Goal: Task Accomplishment & Management: Manage account settings

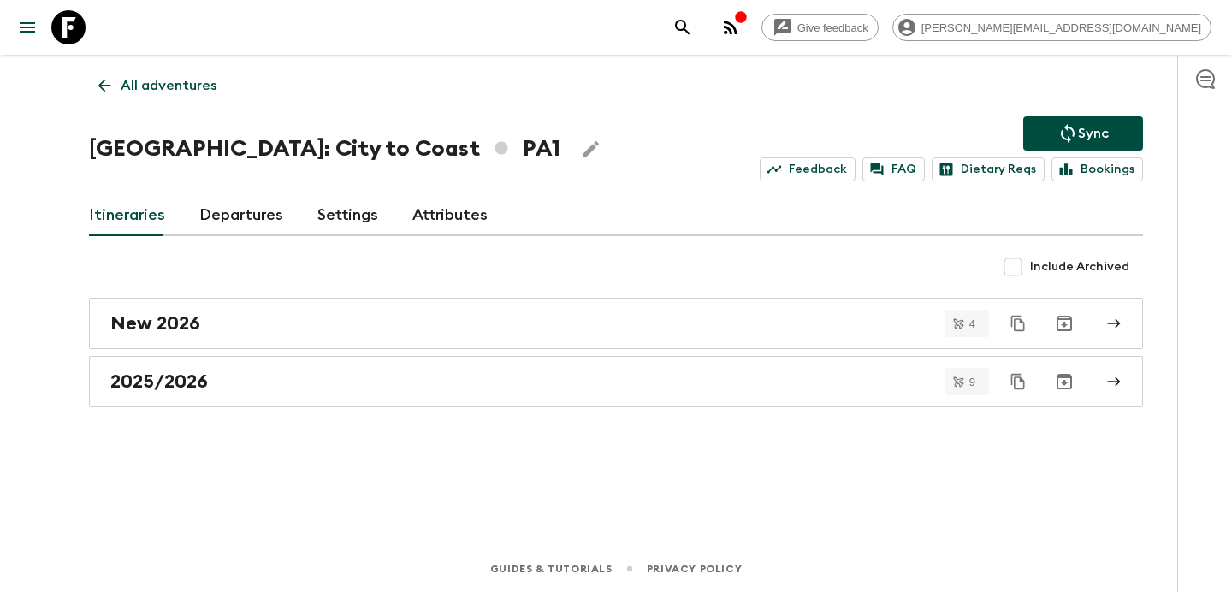
click at [209, 90] on p "All adventures" at bounding box center [169, 85] width 96 height 21
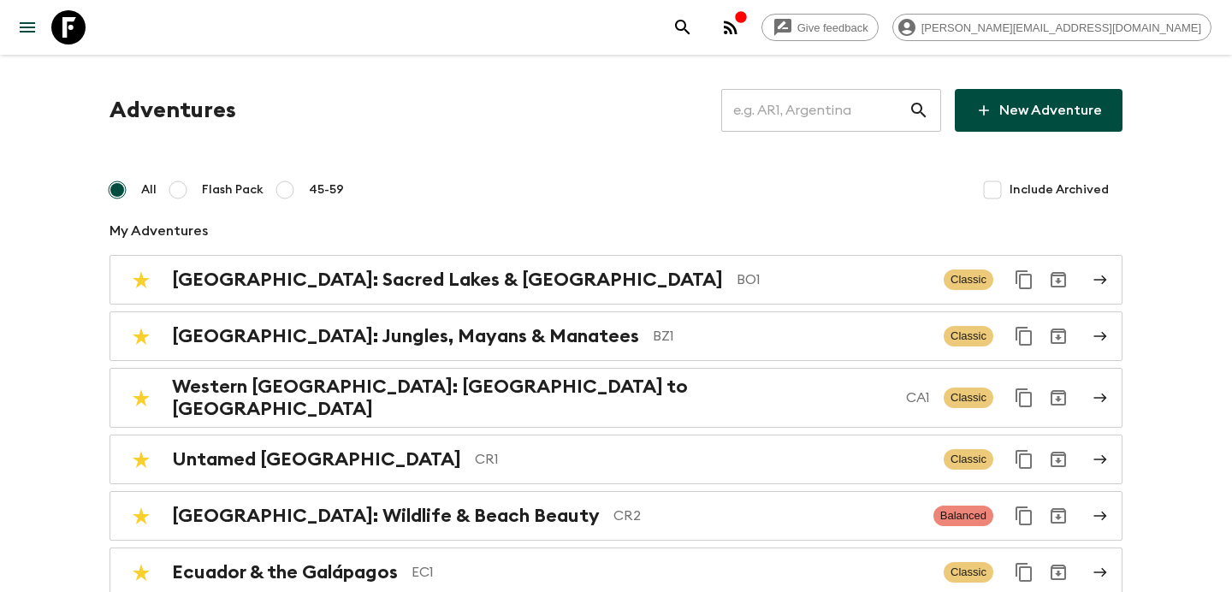
click at [748, 14] on button "button" at bounding box center [731, 27] width 34 height 34
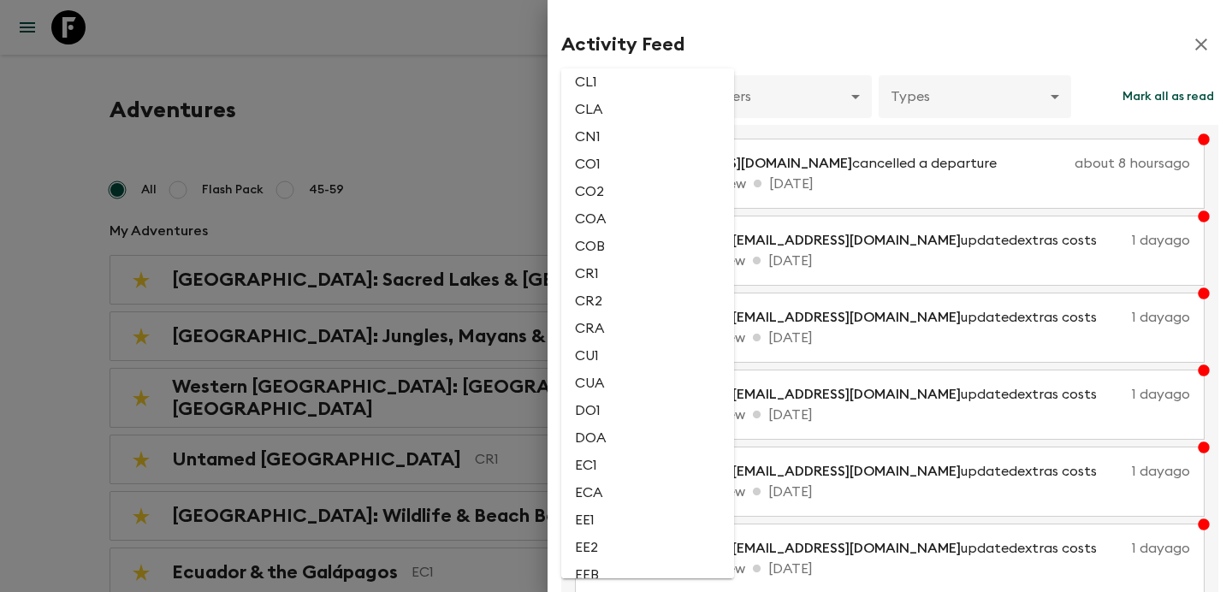
scroll to position [782, 0]
click at [636, 87] on li "CL1" at bounding box center [647, 73] width 173 height 27
type input "6e61c6ef-bce6-4ca1-8a54-c27d5bd1b867"
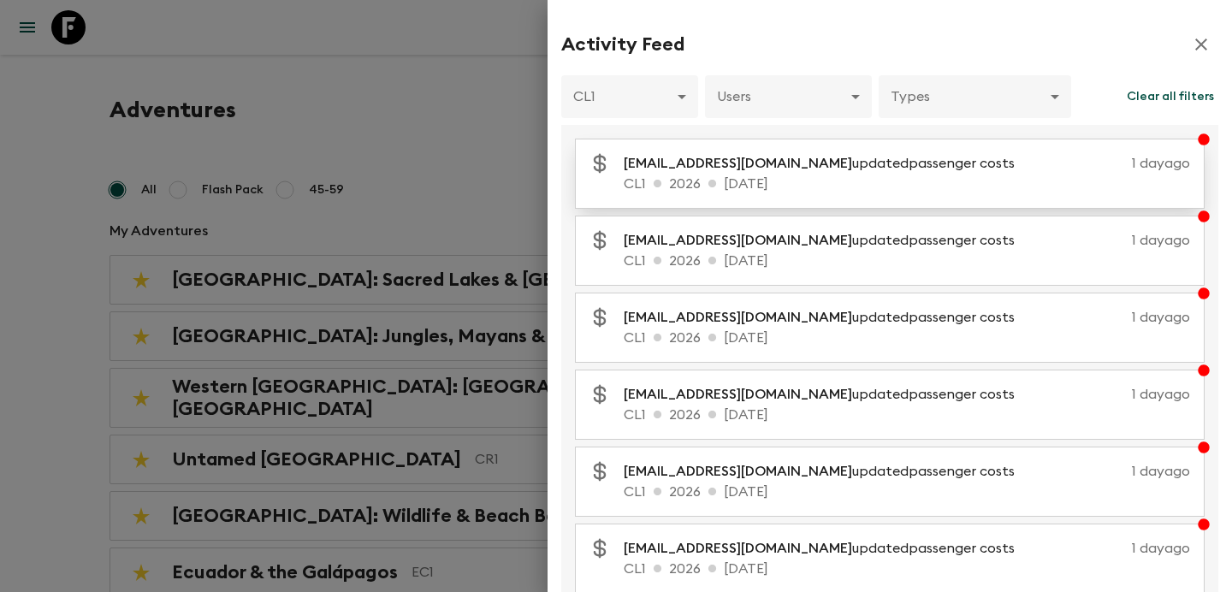
click at [774, 145] on div "[EMAIL_ADDRESS][DOMAIN_NAME] updated passenger costs [DATE] CL1 2026 [DATE]" at bounding box center [890, 174] width 630 height 70
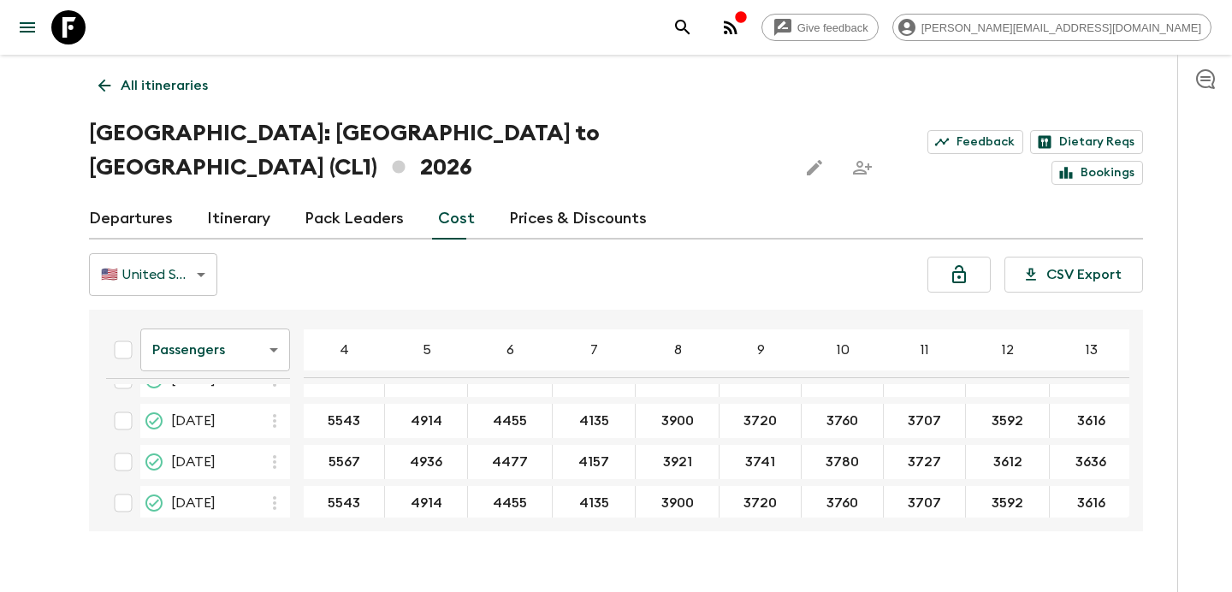
scroll to position [620, 0]
